Goal: Task Accomplishment & Management: Manage account settings

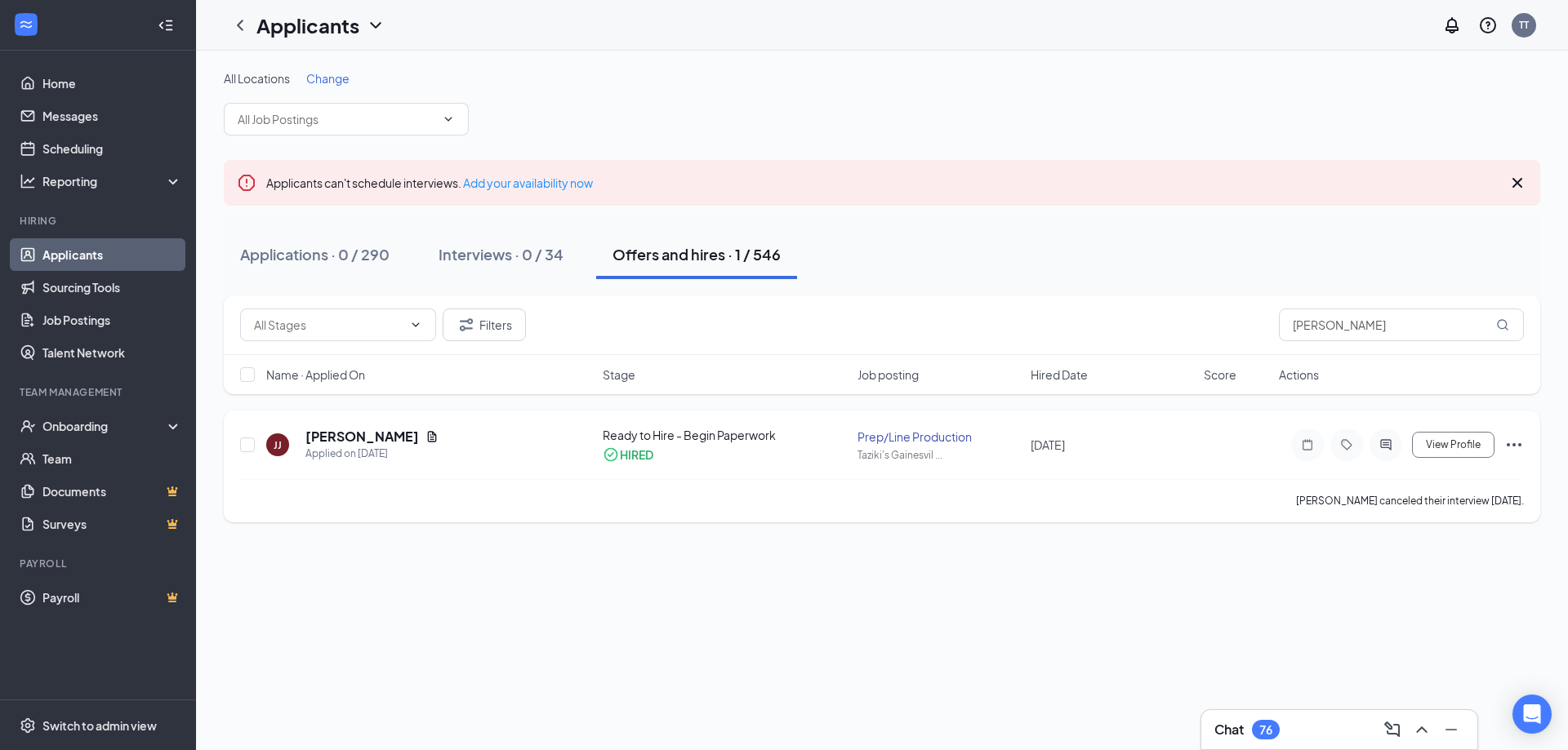
click at [1515, 449] on icon "Ellipses" at bounding box center [1513, 444] width 19 height 19
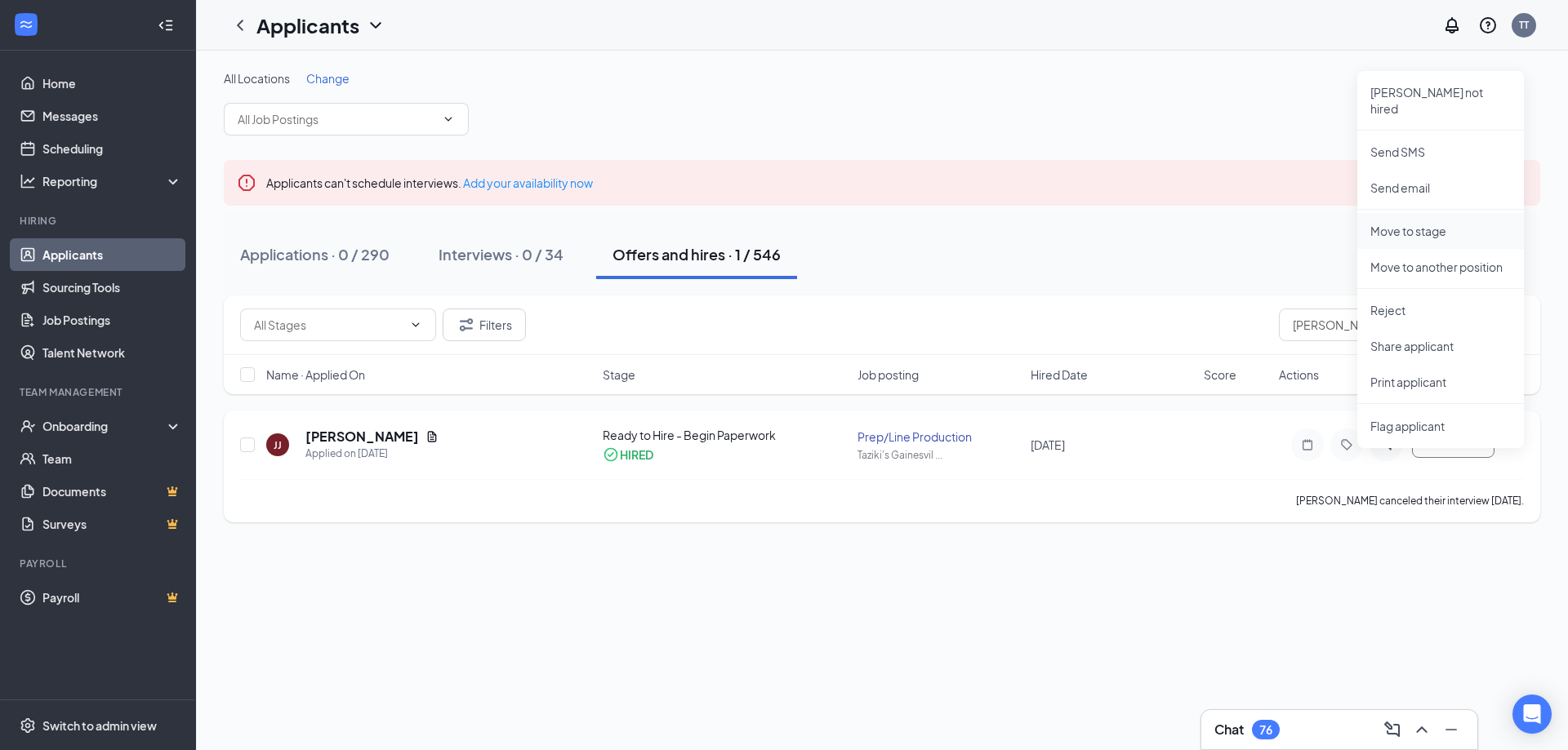
click at [1436, 223] on p "Move to stage" at bounding box center [1441, 231] width 141 height 16
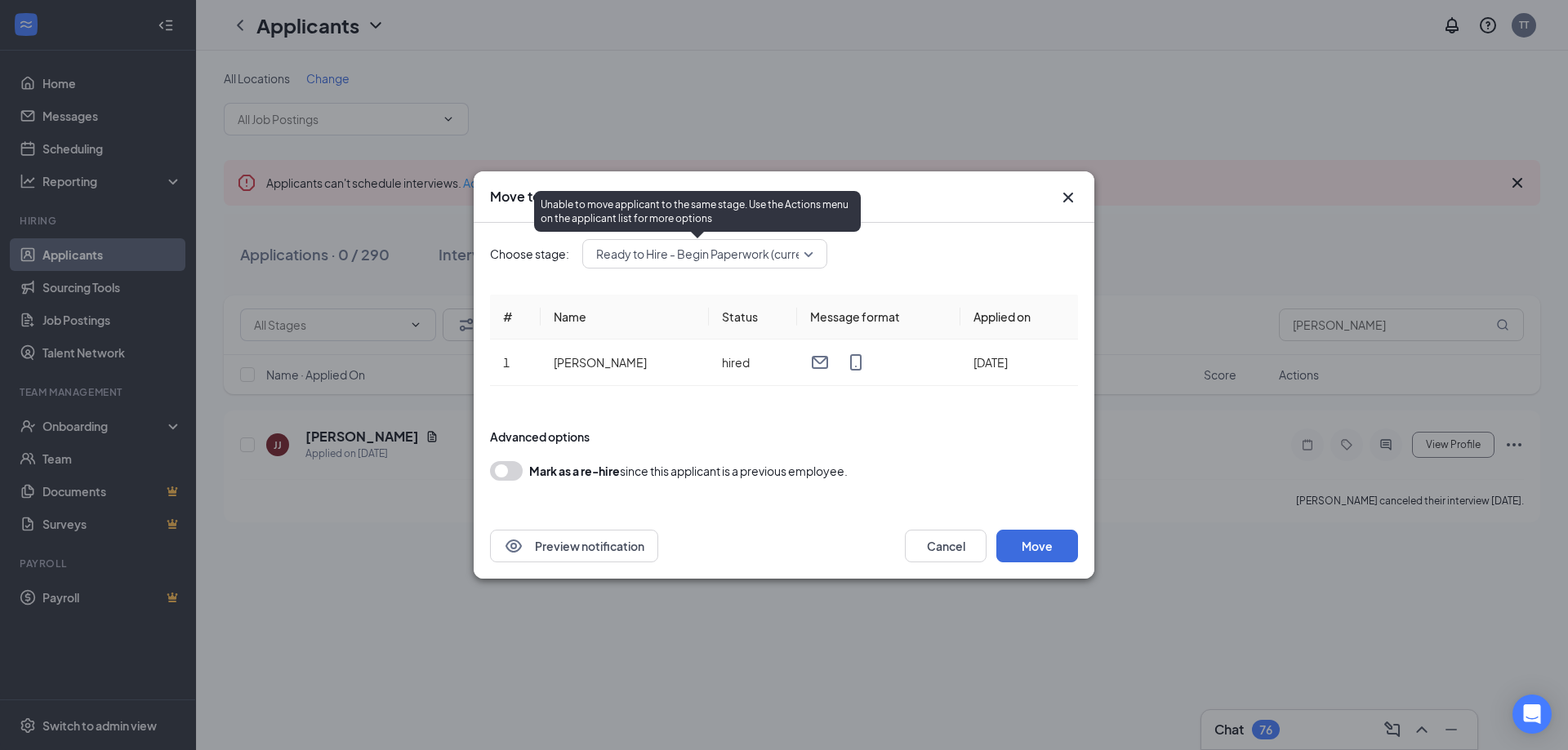
click at [809, 257] on span "Ready to Hire - Begin Paperwork (current stage)" at bounding box center [723, 254] width 253 height 25
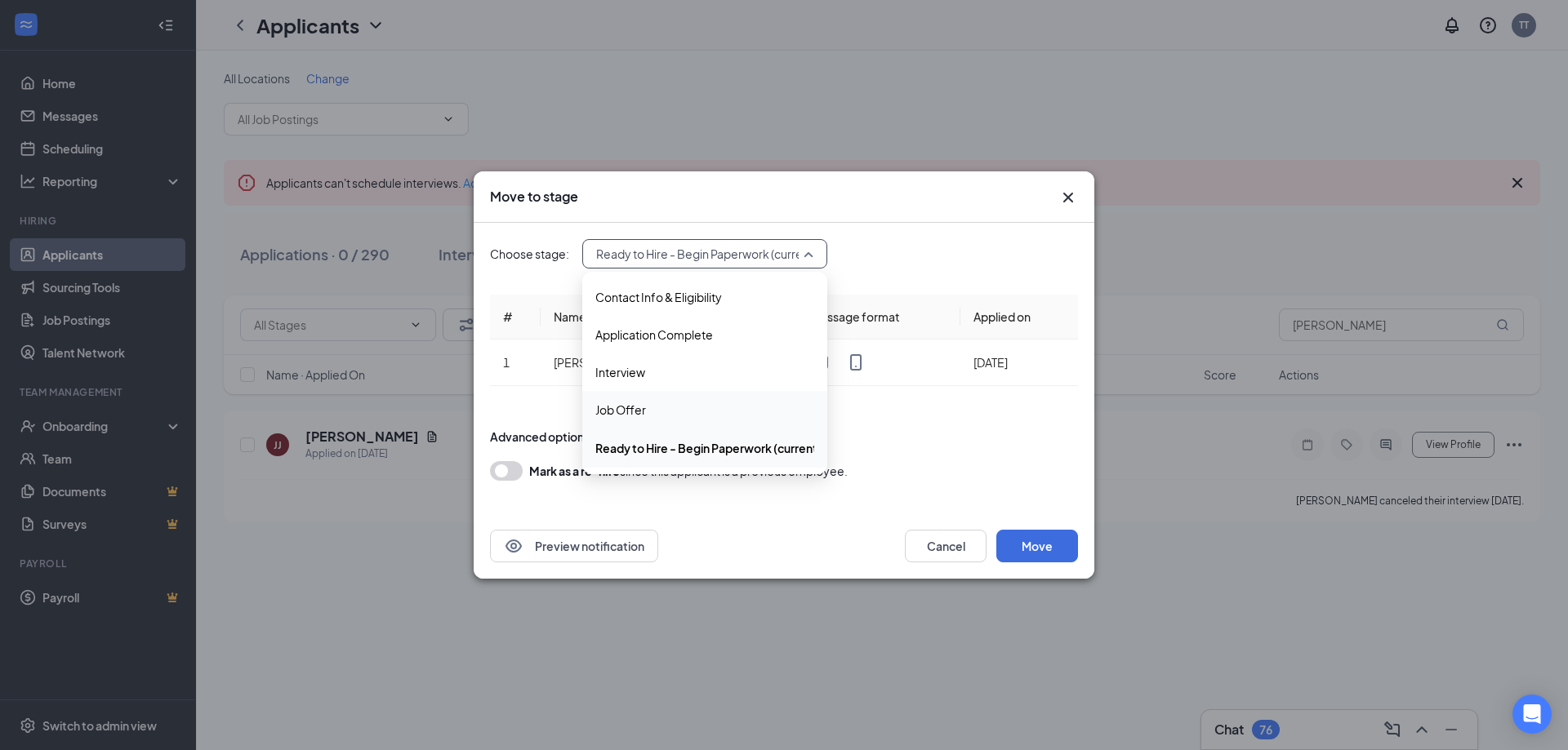
click at [1006, 454] on form "Advanced options Mark as a re-hire since this applicant is a previous employee." at bounding box center [783, 454] width 588 height 85
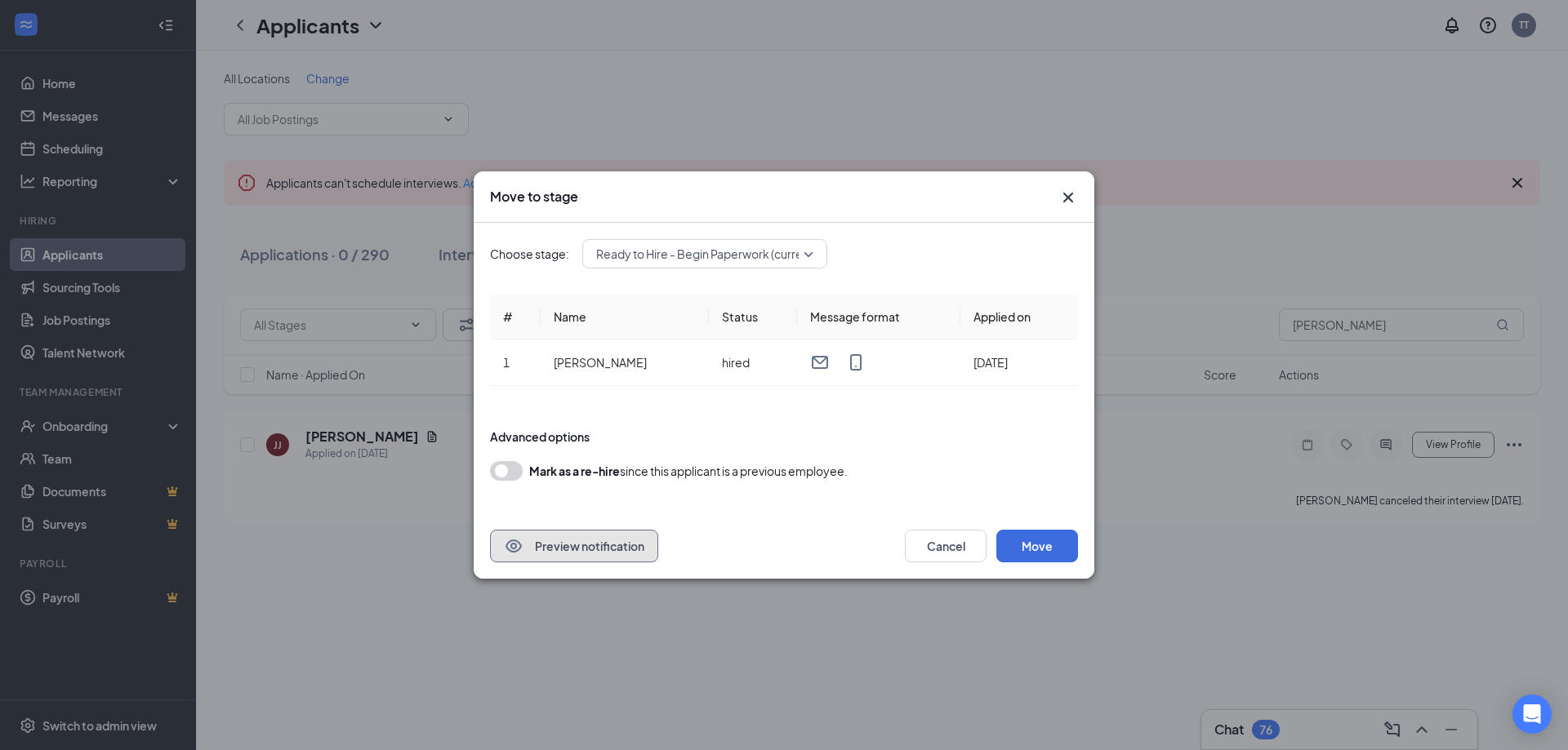
click at [580, 546] on button "Preview notification" at bounding box center [574, 546] width 169 height 33
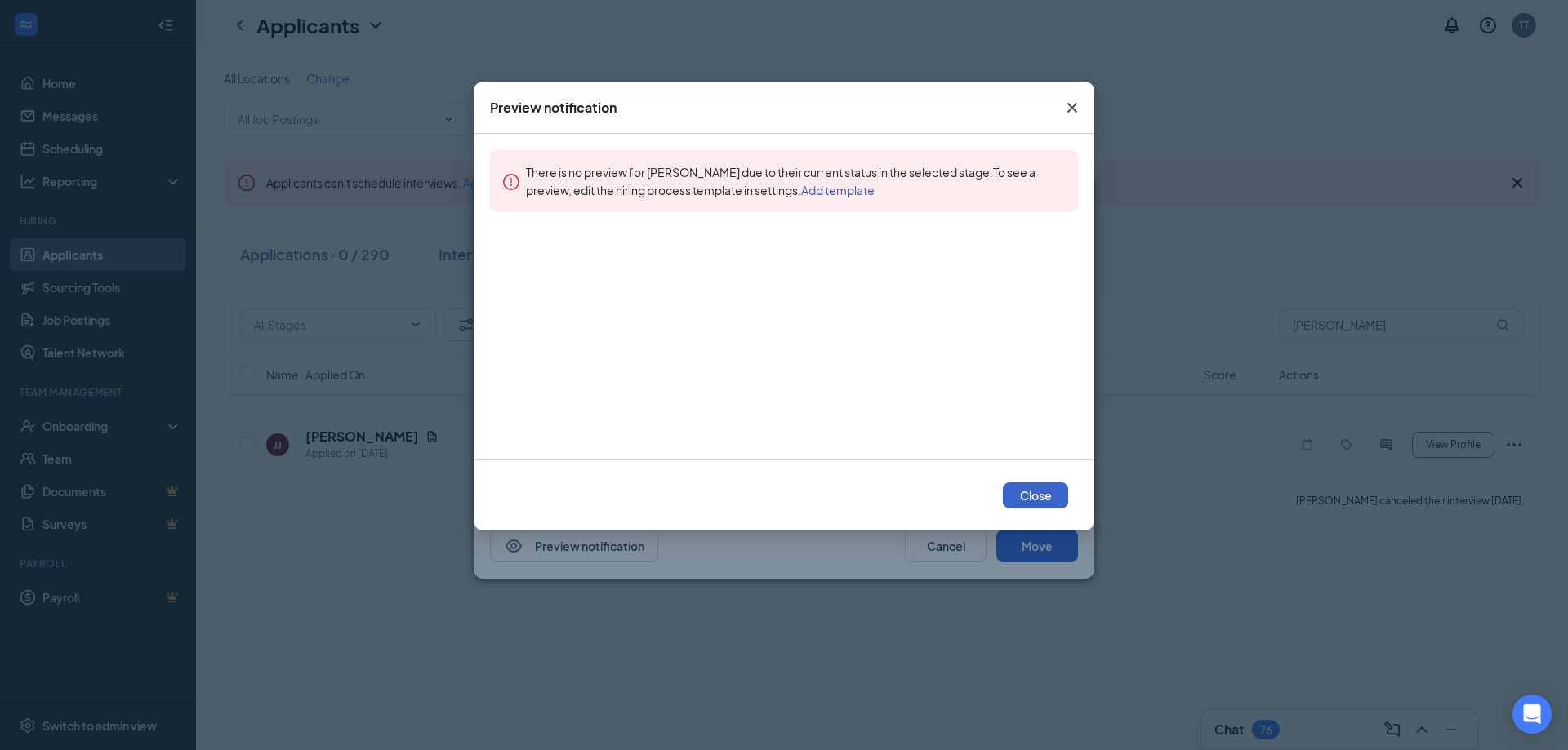
click at [1056, 503] on button "Close" at bounding box center [1035, 495] width 65 height 26
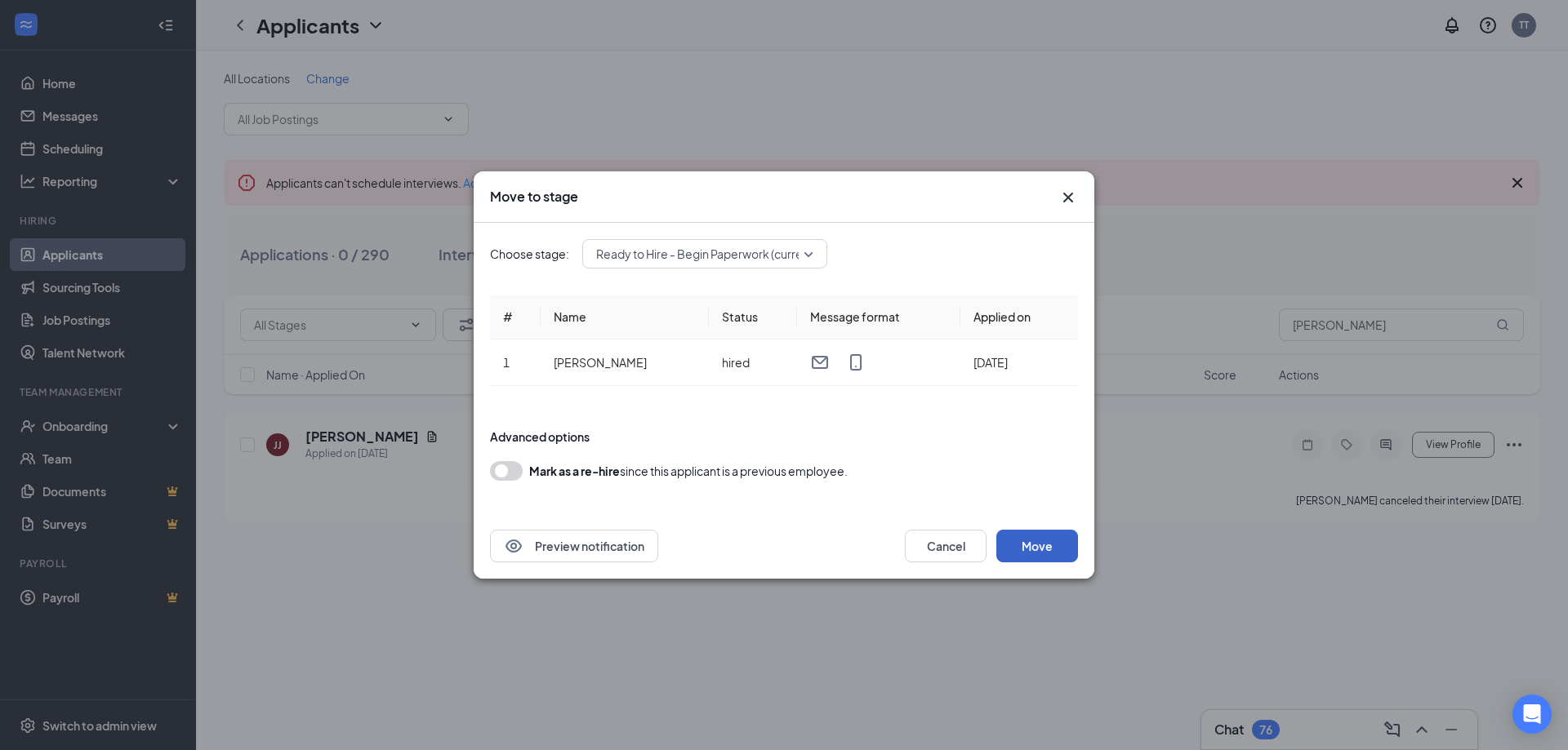
click at [1042, 543] on button "Move" at bounding box center [1036, 546] width 81 height 33
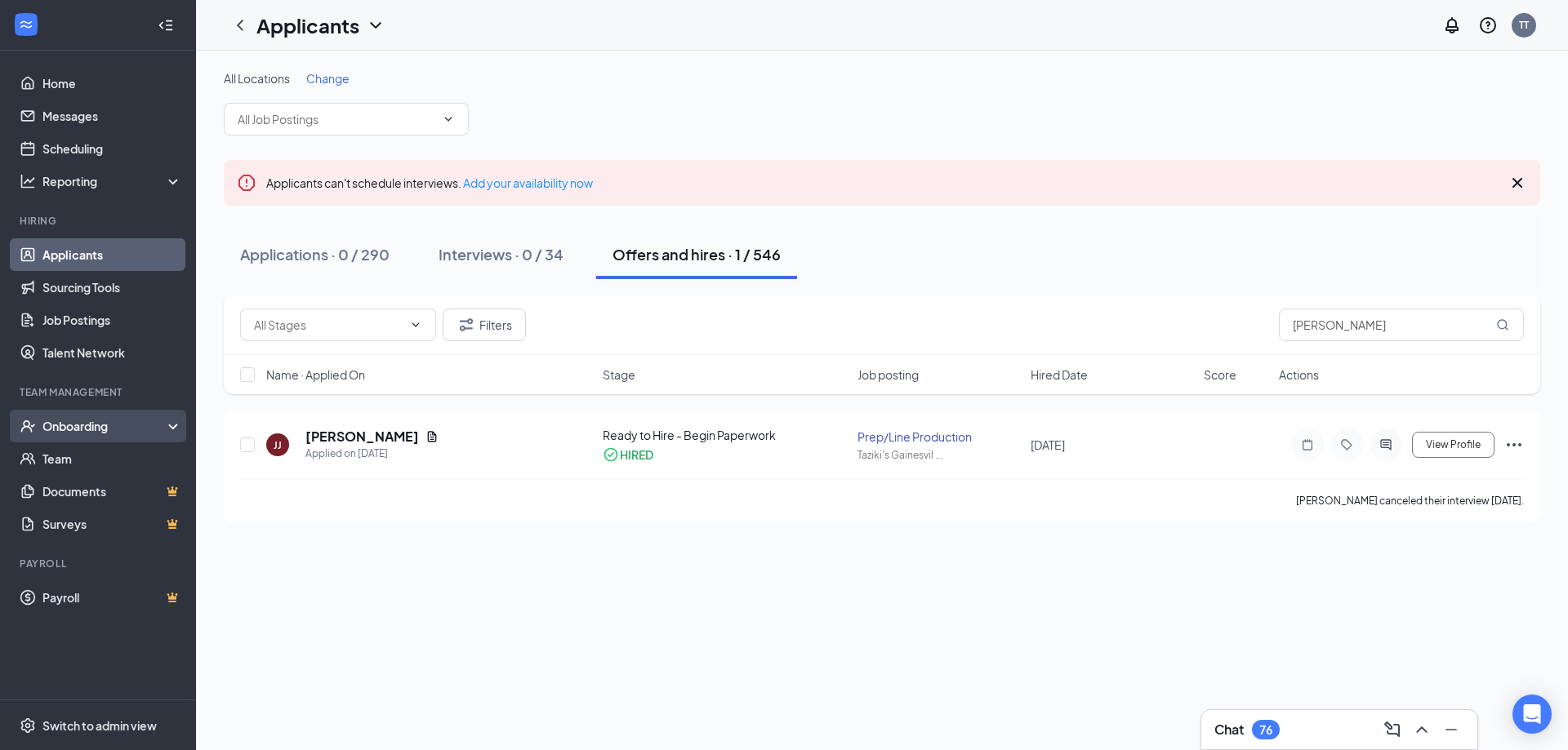
click at [108, 429] on div "Onboarding" at bounding box center [104, 425] width 126 height 16
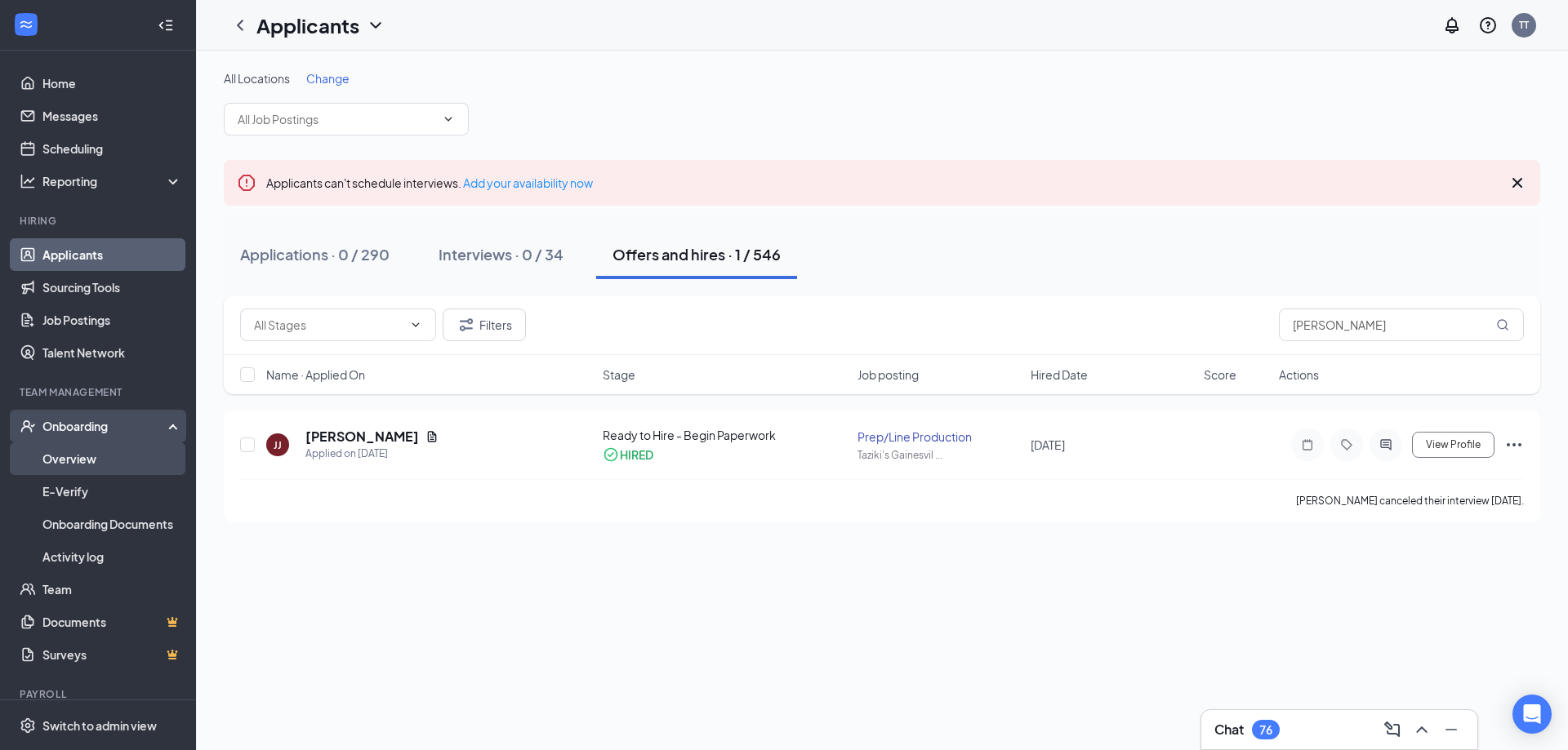
click at [109, 452] on link "Overview" at bounding box center [112, 459] width 140 height 33
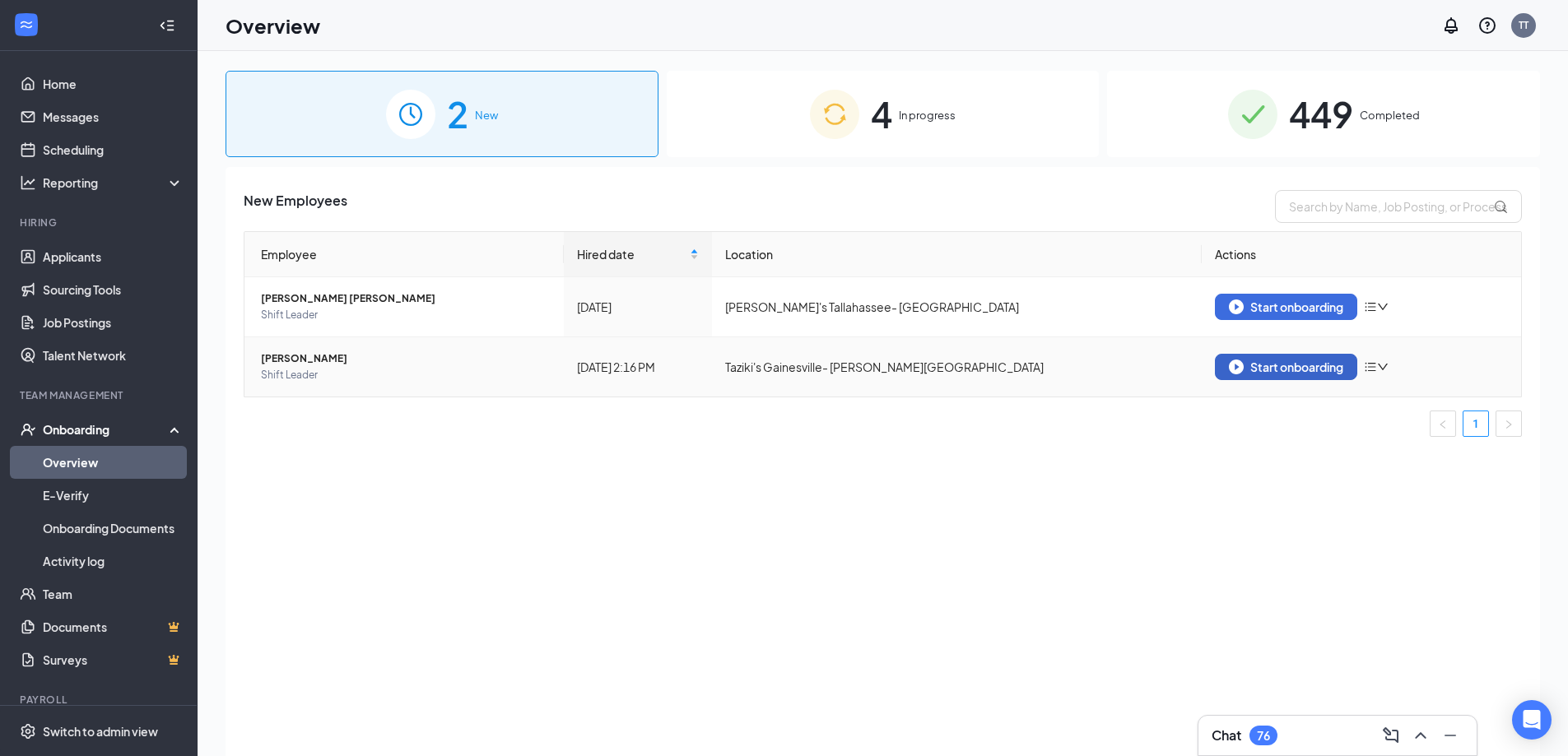
click at [1267, 360] on div "Start onboarding" at bounding box center [1286, 366] width 114 height 14
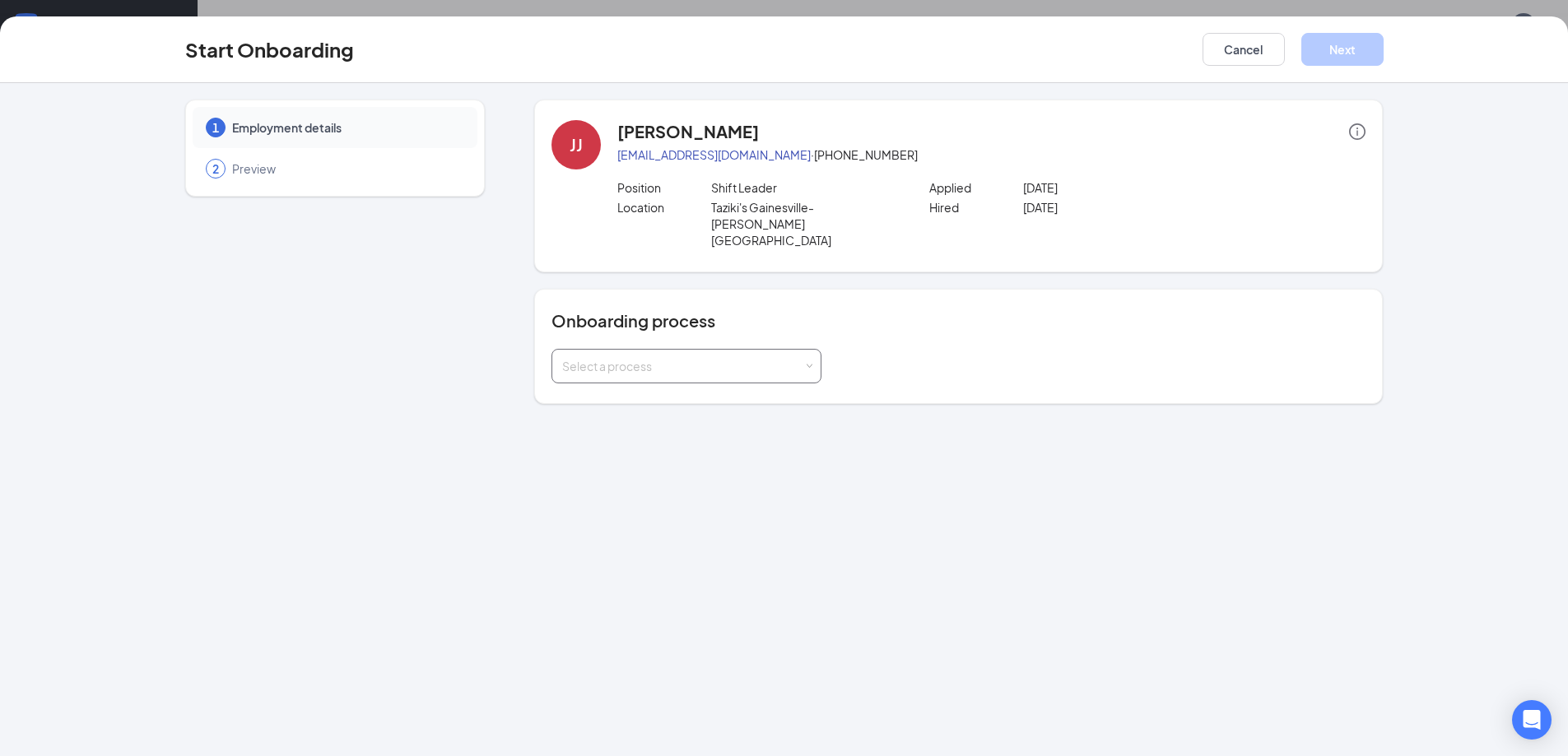
click at [740, 358] on div "Select a process" at bounding box center [683, 366] width 242 height 16
click at [744, 394] on span "Cashier/Cook/Catering (Cafe Freska)" at bounding box center [661, 397] width 205 height 14
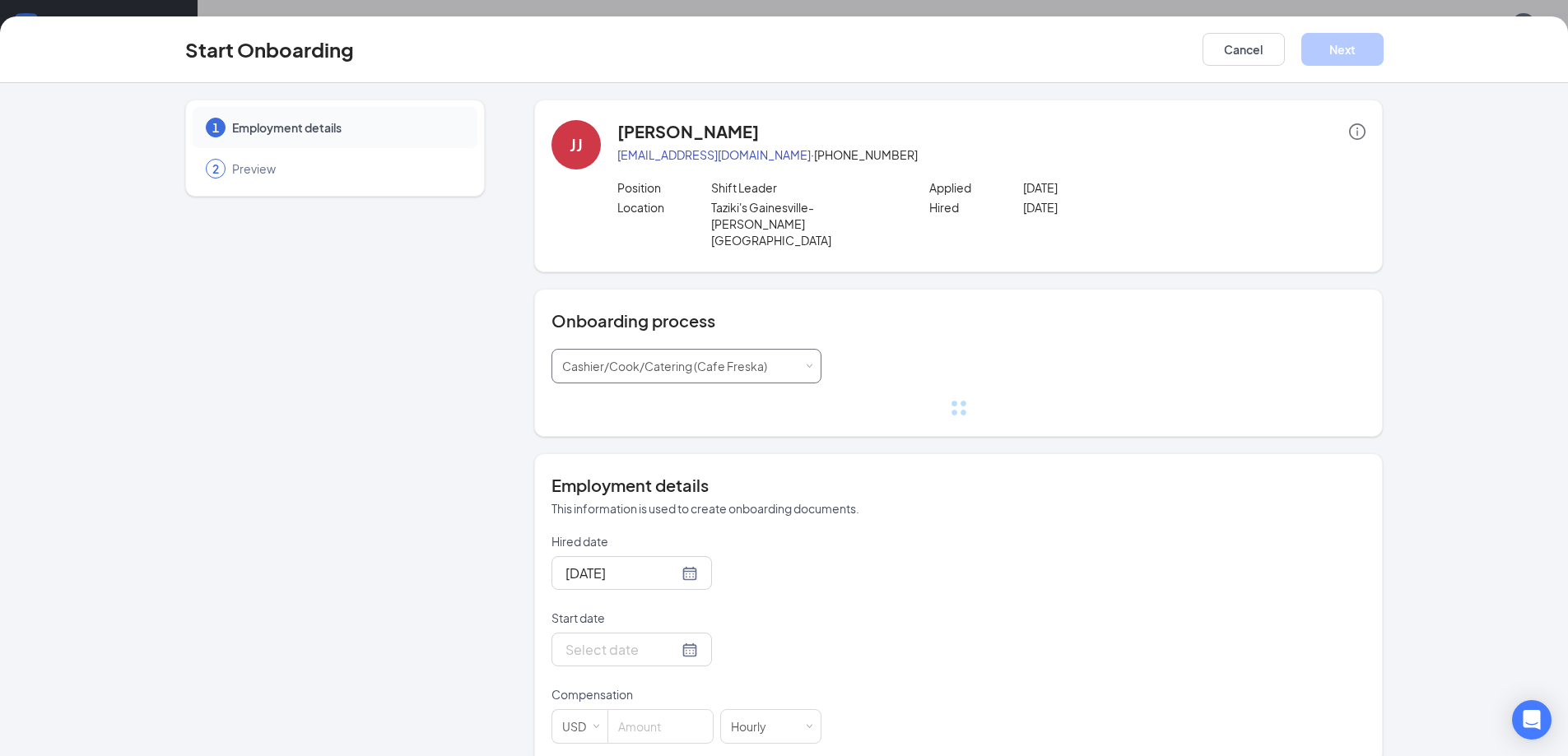
scroll to position [74, 0]
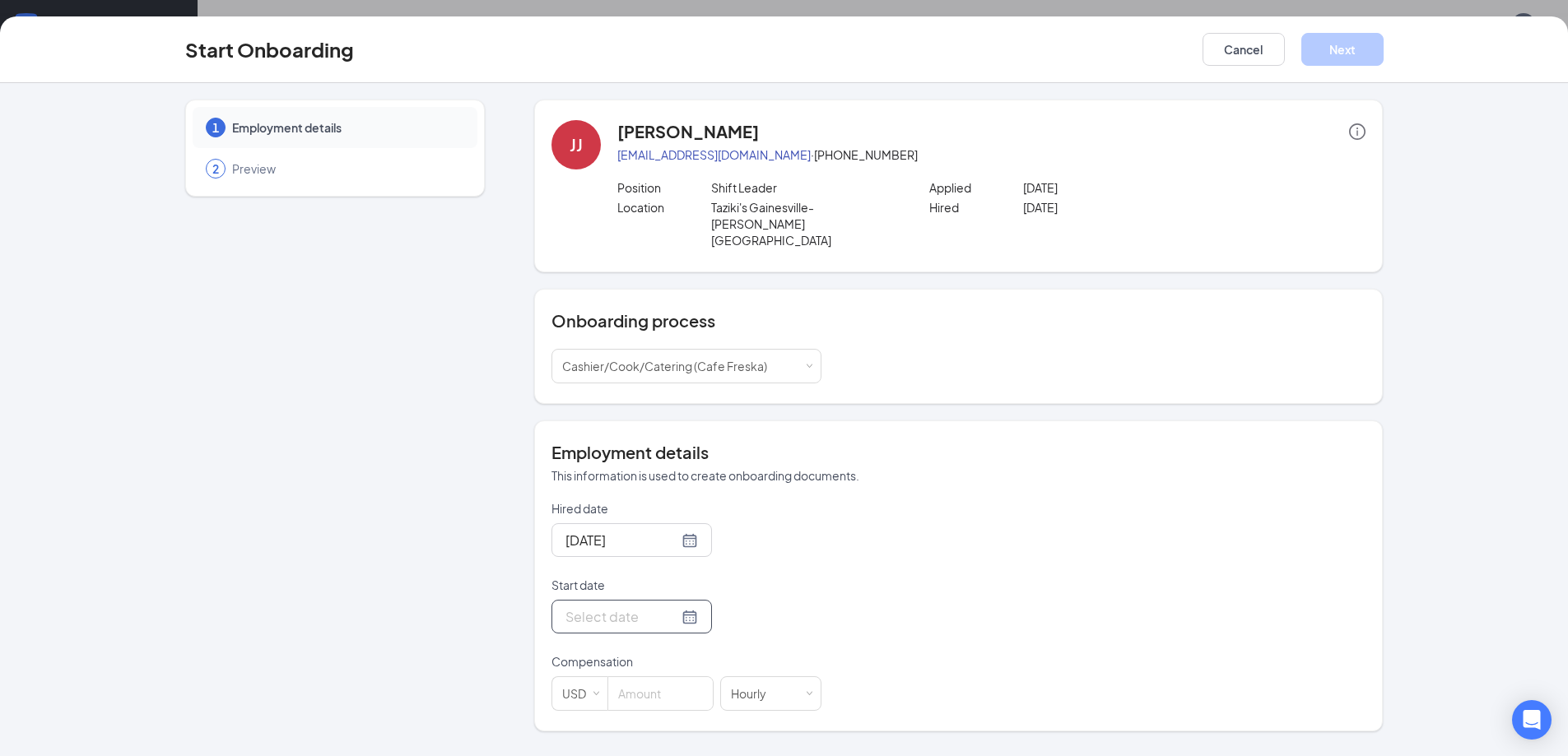
click at [675, 606] on div at bounding box center [631, 616] width 132 height 20
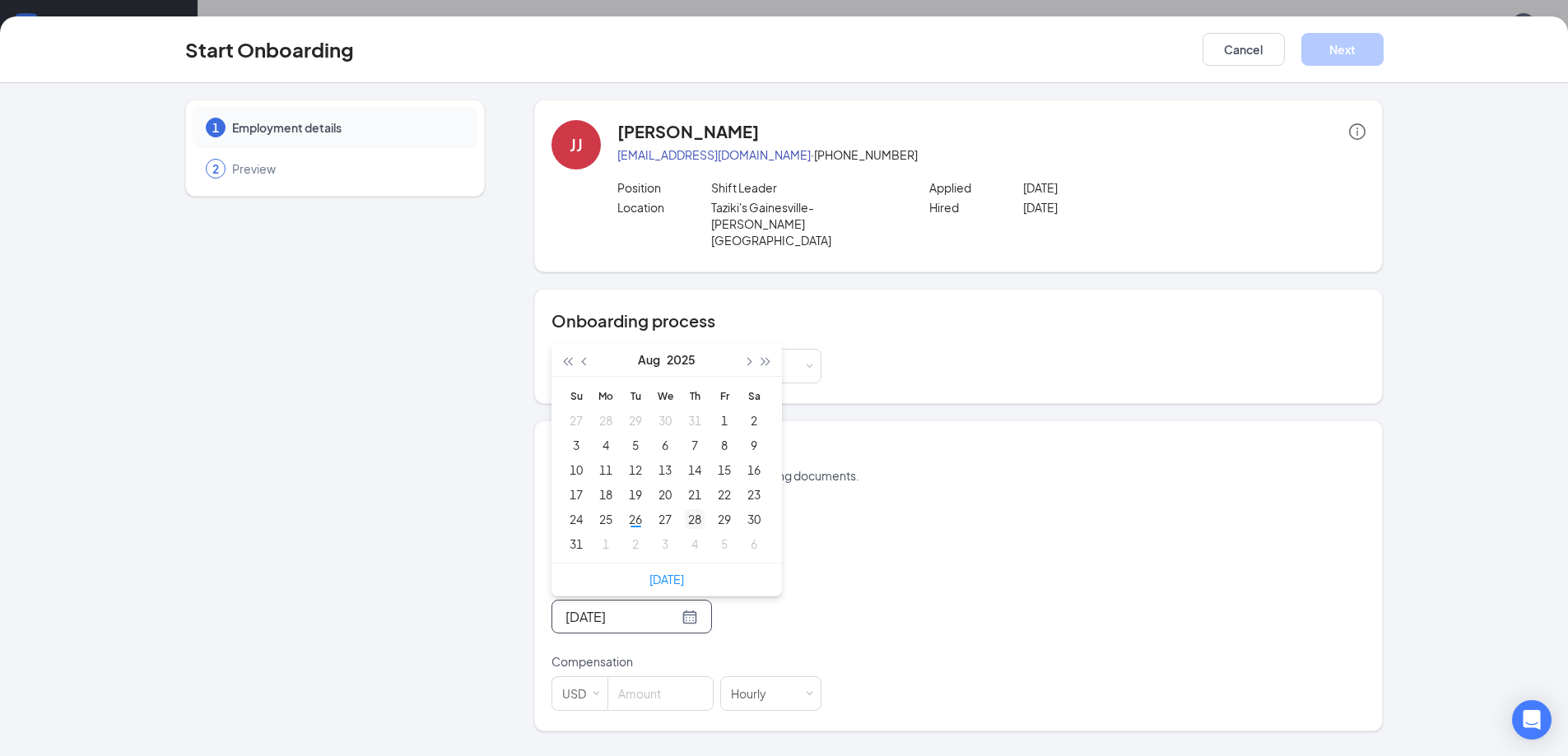
type input "[DATE]"
click at [690, 509] on div "28" at bounding box center [695, 518] width 19 height 19
click at [655, 677] on input at bounding box center [661, 693] width 104 height 33
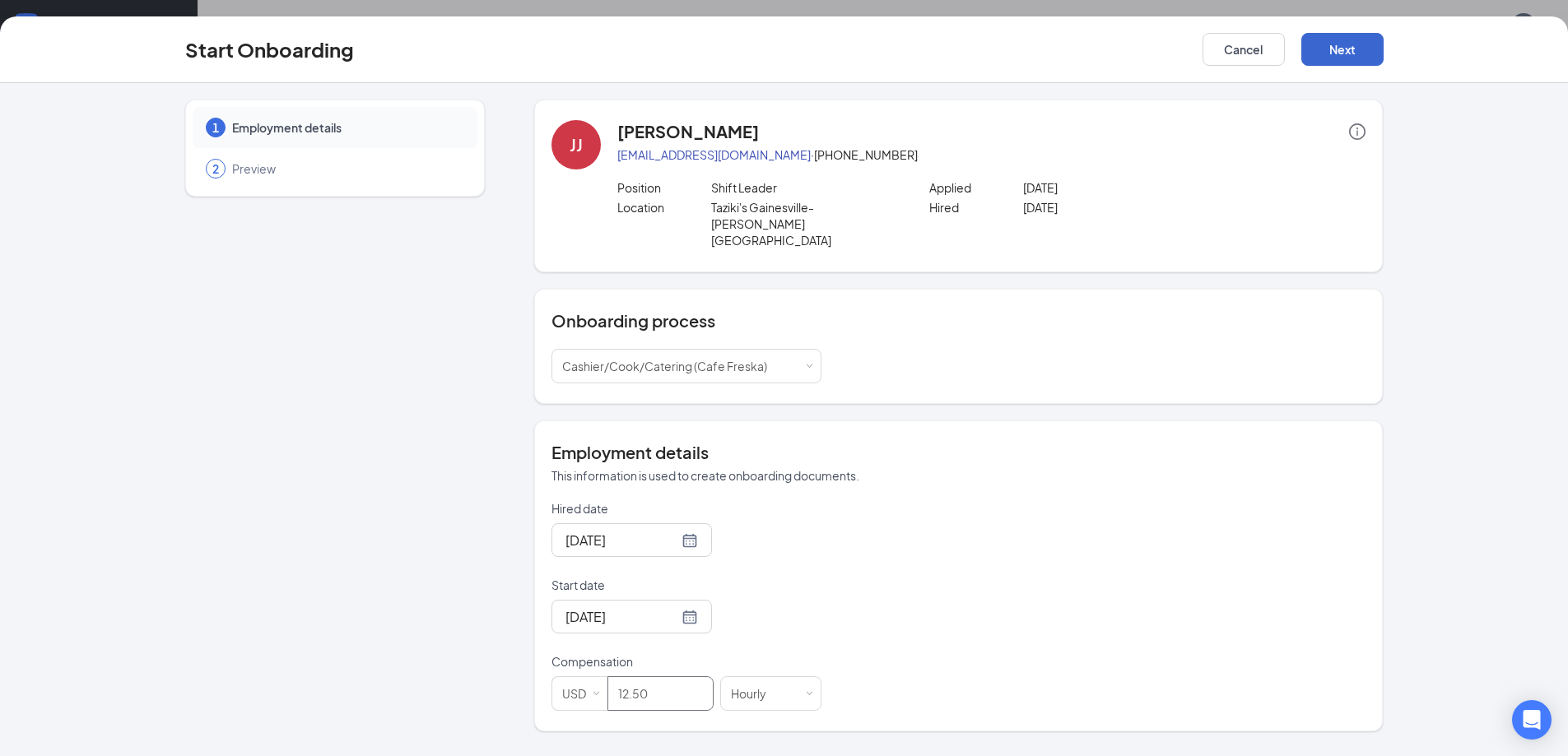
type input "12.5"
click at [1347, 45] on button "Next" at bounding box center [1342, 49] width 82 height 33
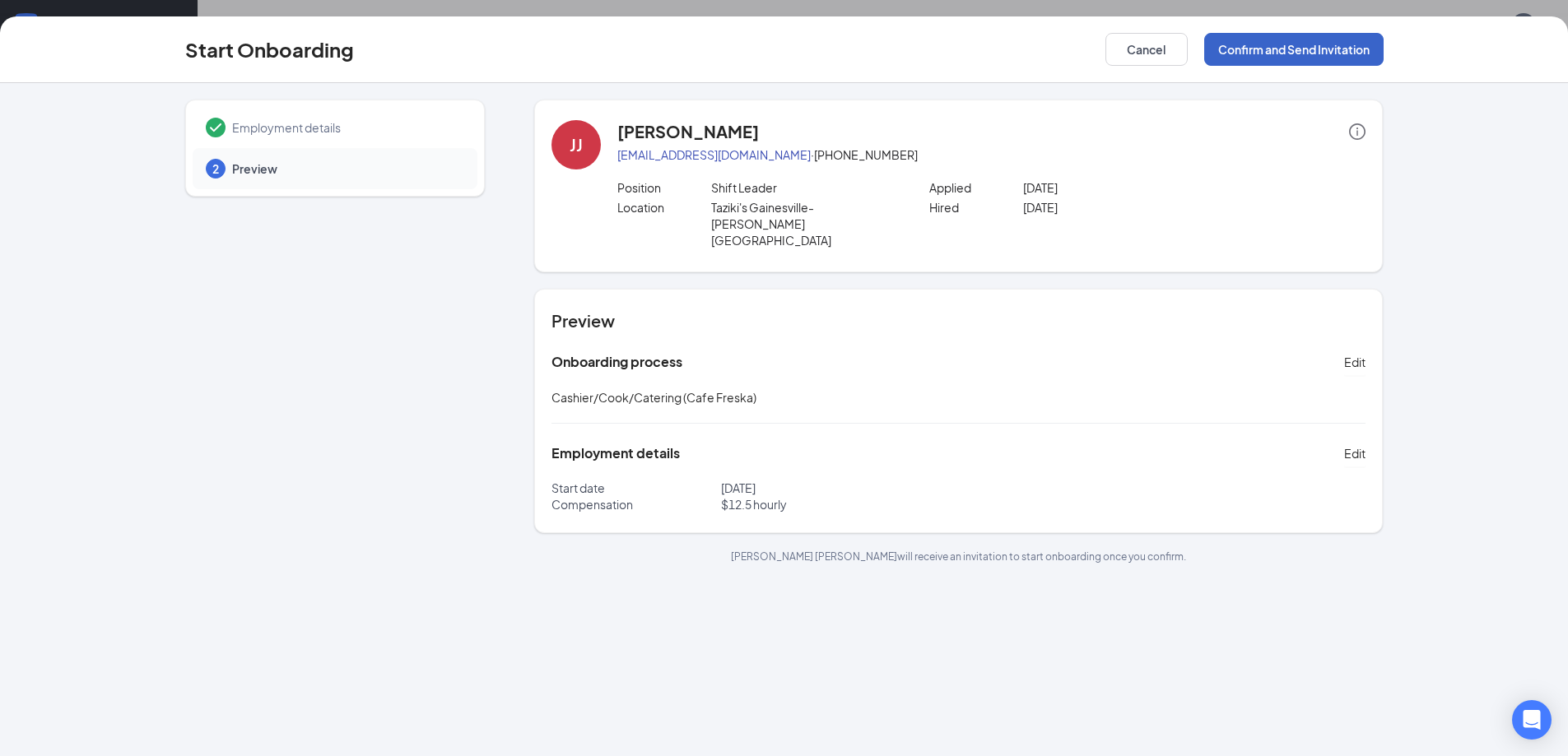
click at [1287, 52] on button "Confirm and Send Invitation" at bounding box center [1294, 49] width 180 height 33
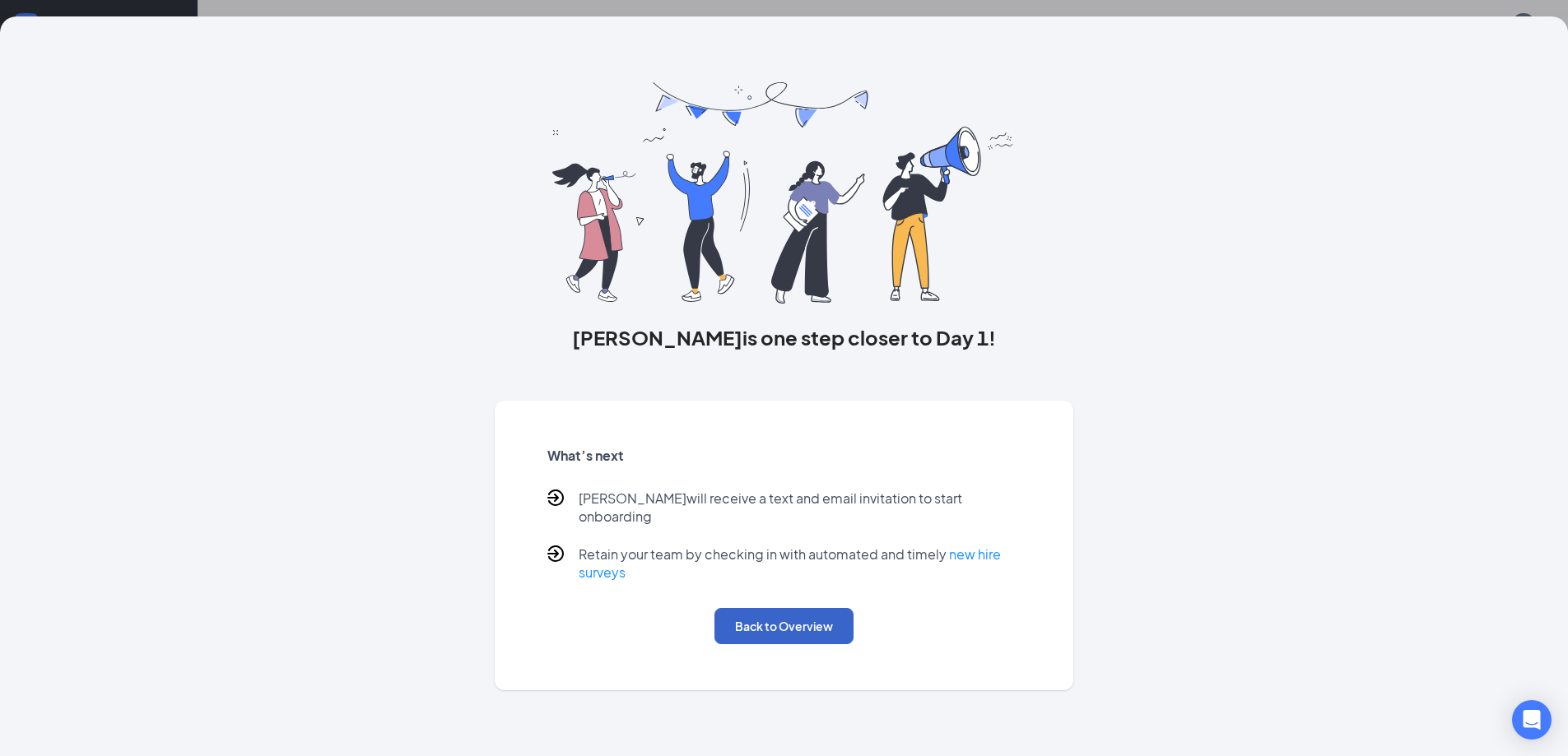
click at [775, 608] on button "Back to Overview" at bounding box center [784, 626] width 139 height 36
